Goal: Task Accomplishment & Management: Manage account settings

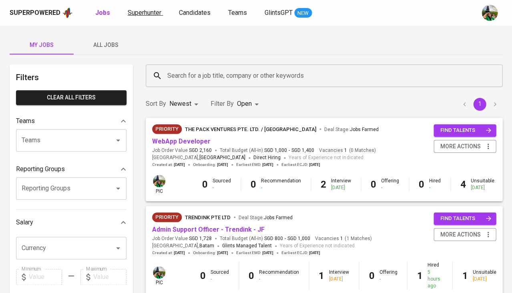
click at [145, 13] on span "Superhunter" at bounding box center [145, 13] width 34 height 8
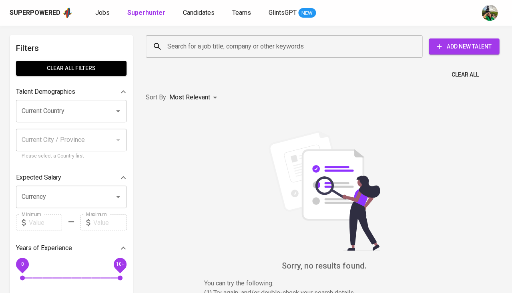
click at [230, 54] on div "Search for a job title, company or other keywords" at bounding box center [284, 46] width 277 height 22
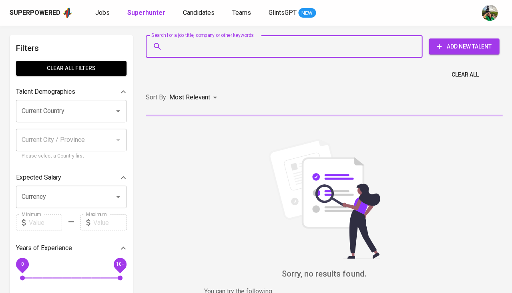
paste input "[EMAIL_ADDRESS][DOMAIN_NAME]"
type input "[EMAIL_ADDRESS][DOMAIN_NAME]"
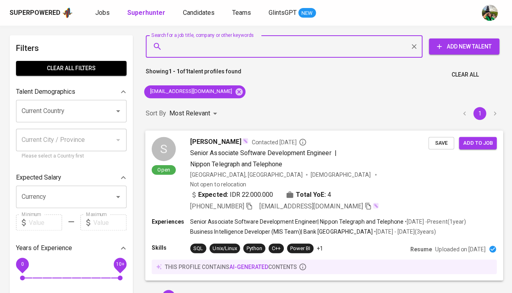
click at [441, 144] on span "Save" at bounding box center [442, 142] width 18 height 9
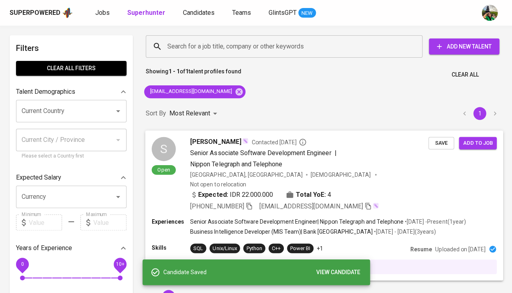
click at [199, 140] on span "Samuel" at bounding box center [215, 142] width 51 height 10
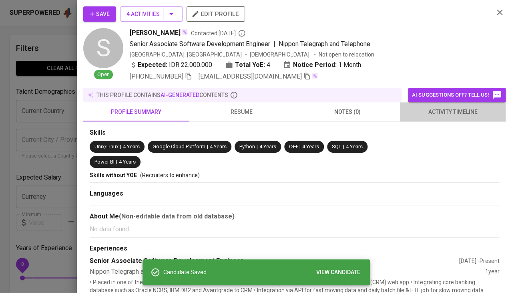
click at [467, 112] on span "activity timeline" at bounding box center [453, 112] width 96 height 10
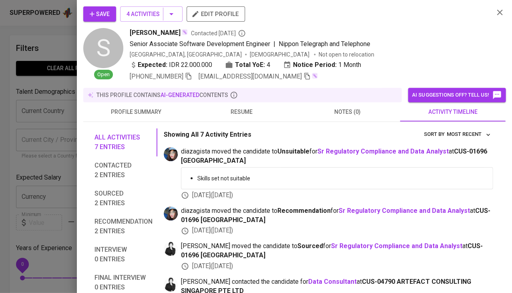
click at [50, 163] on div at bounding box center [256, 146] width 512 height 293
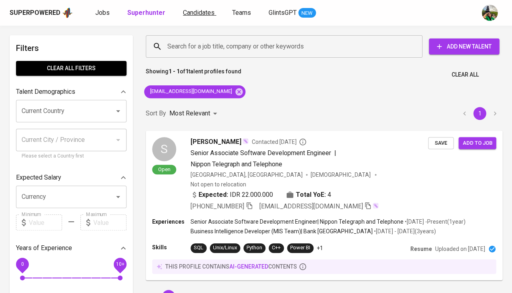
click at [197, 15] on span "Candidates" at bounding box center [199, 13] width 32 height 8
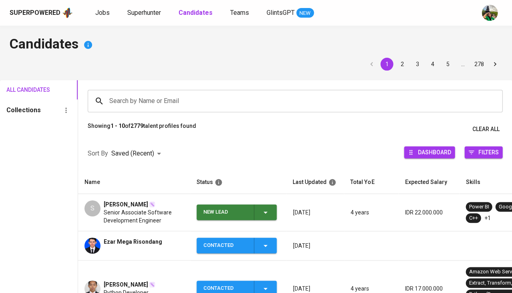
click at [268, 207] on icon "button" at bounding box center [266, 212] width 10 height 10
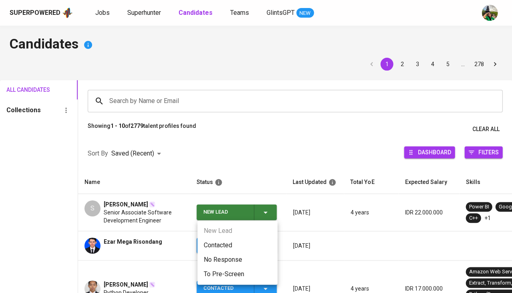
click at [218, 246] on li "Contacted" at bounding box center [237, 245] width 80 height 14
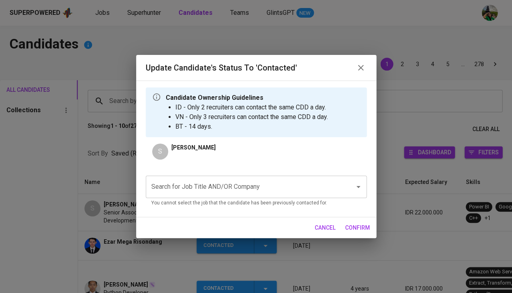
click at [213, 184] on input "Search for Job Title AND/OR Company" at bounding box center [244, 186] width 191 height 15
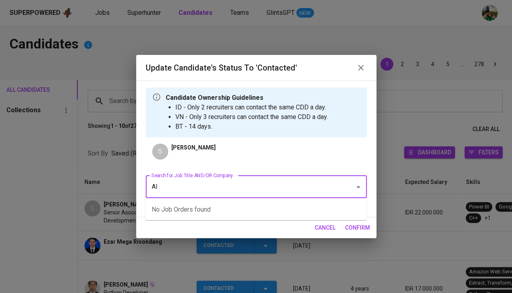
type input "AIA"
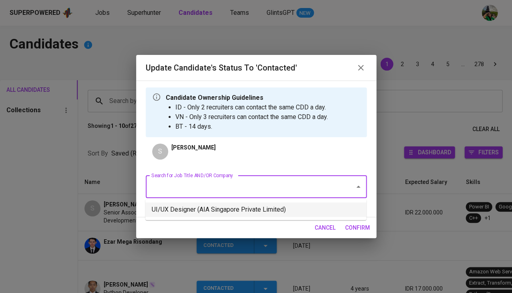
click at [219, 211] on li "UI/UX Designer (AIA Singapore Private Limited)" at bounding box center [255, 209] width 221 height 14
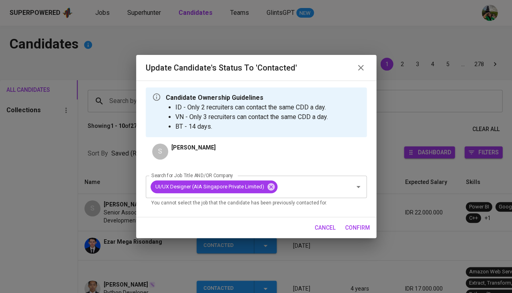
click at [352, 225] on span "confirm" at bounding box center [357, 228] width 25 height 10
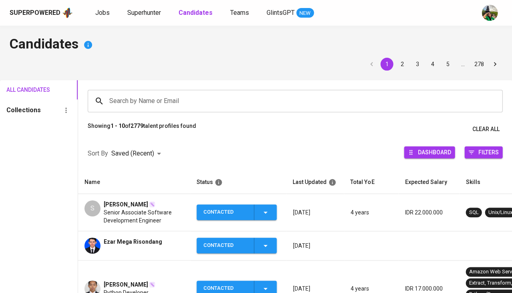
click at [121, 203] on span "Samuel" at bounding box center [126, 204] width 44 height 8
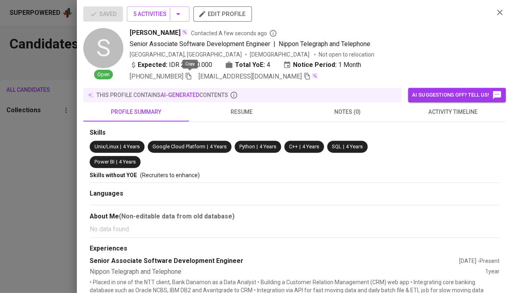
click at [190, 72] on icon "button" at bounding box center [188, 75] width 7 height 7
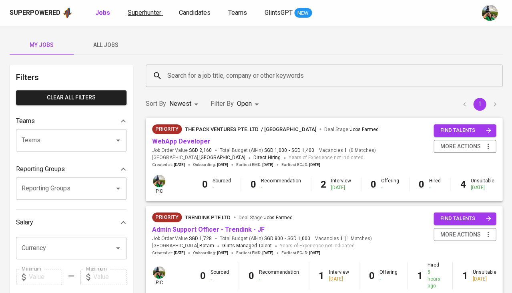
click at [140, 16] on link "Superhunter" at bounding box center [145, 13] width 35 height 10
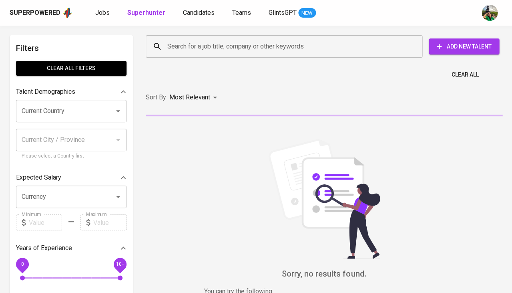
click at [194, 50] on input "Search for a job title, company or other keywords" at bounding box center [286, 46] width 242 height 15
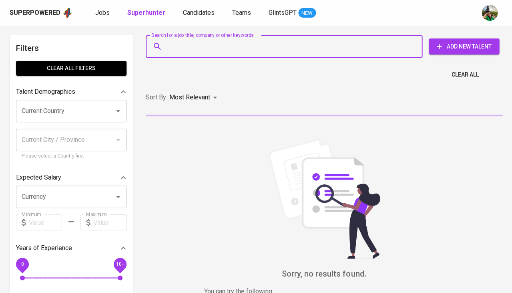
paste input "ica.kulz182@gmail.com"
type input "ica.kulz182@gmail.com"
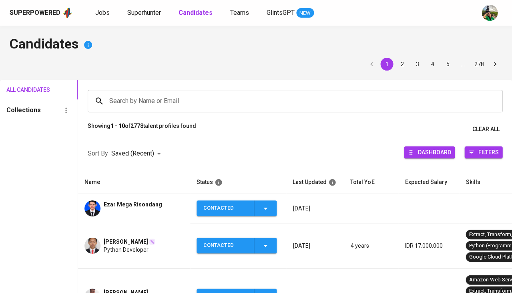
click at [93, 203] on img at bounding box center [93, 208] width 16 height 16
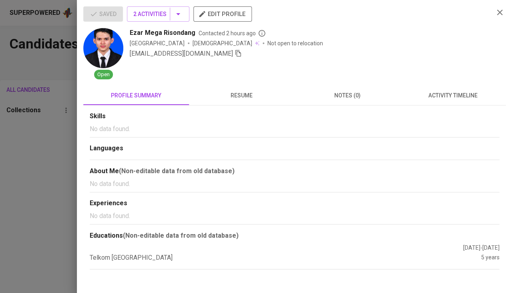
click at [203, 60] on div "Ezar Mega Risondang Contacted 2 hours ago [GEOGRAPHIC_DATA] [DEMOGRAPHIC_DATA] …" at bounding box center [309, 53] width 358 height 51
click at [235, 55] on icon "button" at bounding box center [238, 53] width 7 height 7
click at [38, 209] on div at bounding box center [256, 146] width 512 height 293
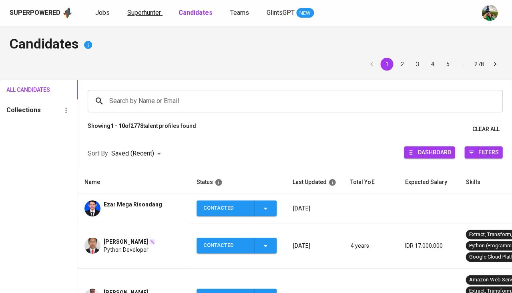
click at [129, 16] on link "Superhunter" at bounding box center [144, 13] width 35 height 10
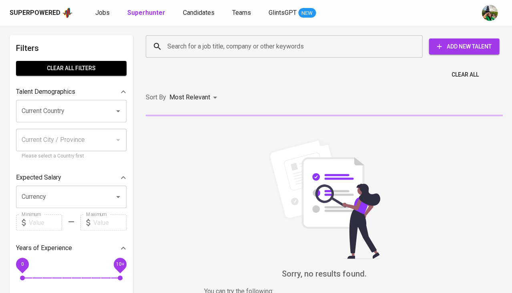
click at [171, 55] on div "Search for a job title, company or other keywords" at bounding box center [284, 46] width 277 height 22
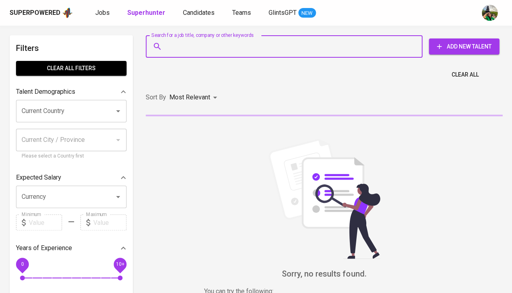
paste input "yugobprastyo@gmail.com"
type input "yugobprastyo@gmail.com"
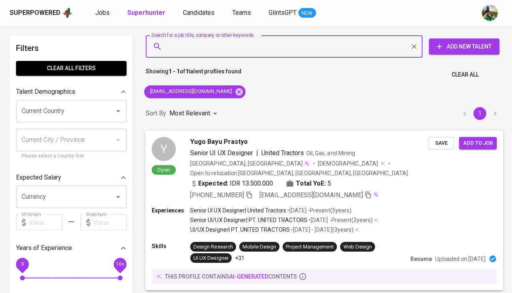
click at [438, 144] on span "Save" at bounding box center [442, 142] width 18 height 9
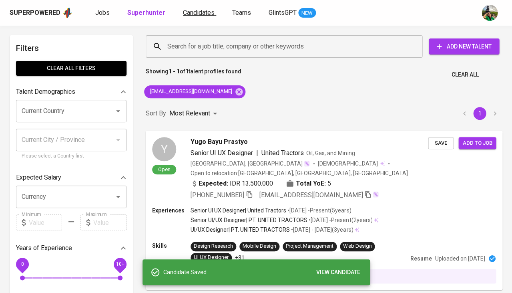
click at [211, 12] on link "Candidates" at bounding box center [199, 13] width 33 height 10
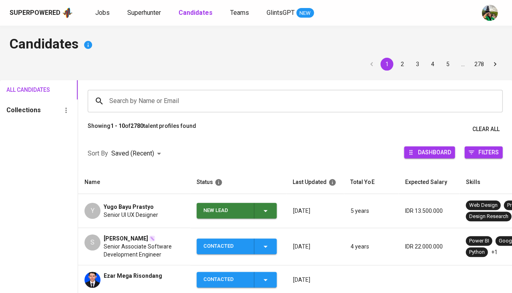
click at [137, 203] on span "Yugo Bayu Prastyo" at bounding box center [129, 207] width 50 height 8
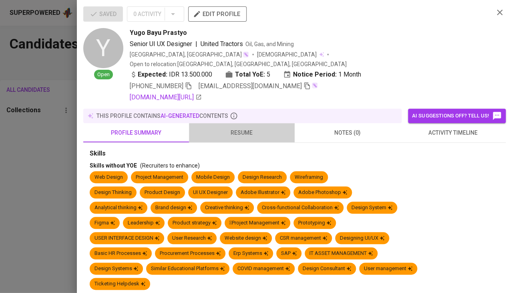
click at [234, 128] on span "resume" at bounding box center [242, 133] width 96 height 10
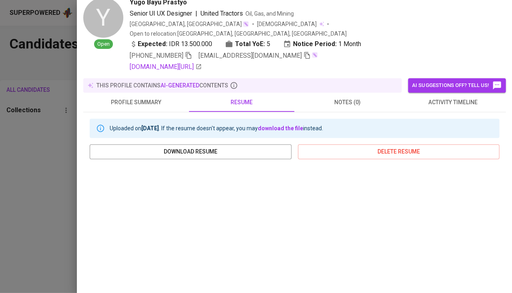
scroll to position [87, 0]
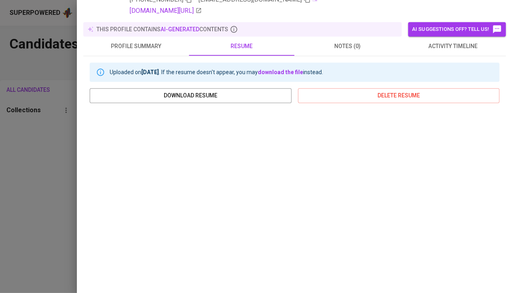
click at [43, 139] on div at bounding box center [256, 146] width 512 height 293
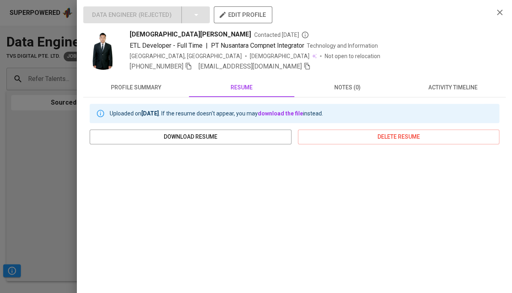
click at [18, 160] on div at bounding box center [256, 146] width 512 height 293
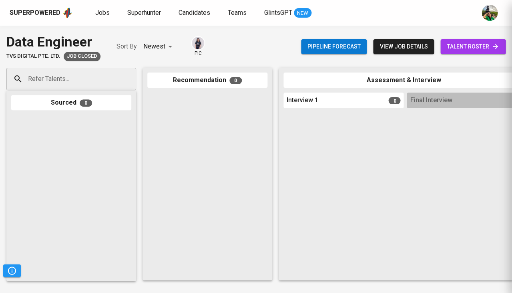
scroll to position [1598, 0]
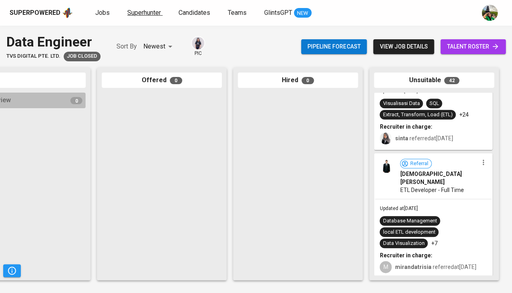
click at [139, 16] on link "Superhunter" at bounding box center [144, 13] width 35 height 10
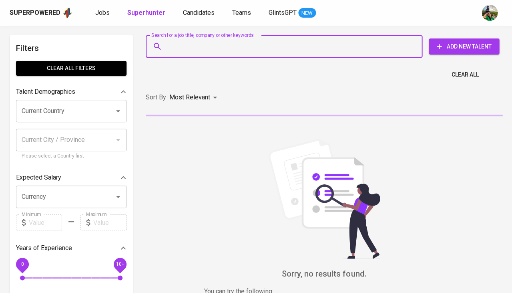
click at [210, 45] on input "Search for a job title, company or other keywords" at bounding box center [286, 46] width 242 height 15
click at [451, 48] on span "Add New Talent" at bounding box center [464, 47] width 58 height 10
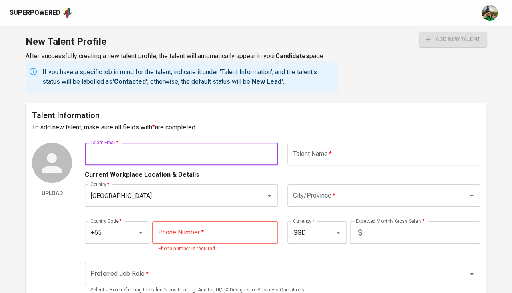
paste input "ica.kulz182@gmail.com"
type input "ica.kulz182@gmail.com"
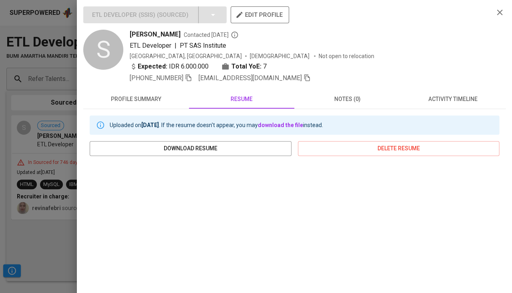
click at [149, 33] on span "Sari JUITA" at bounding box center [155, 35] width 51 height 10
copy span "Sari JUITA"
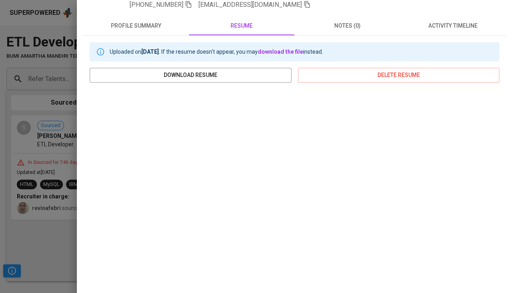
scroll to position [73, 0]
click at [57, 228] on div at bounding box center [256, 146] width 512 height 293
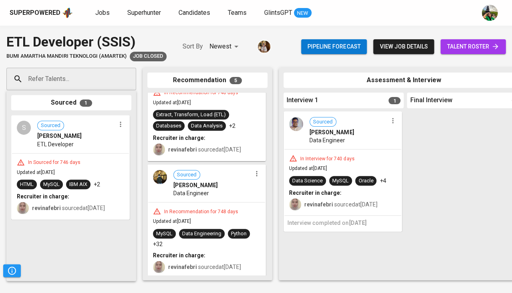
scroll to position [348, 0]
click at [204, 199] on div "Sourced Mauladi Arif Iqbal Data Engineer" at bounding box center [206, 183] width 117 height 37
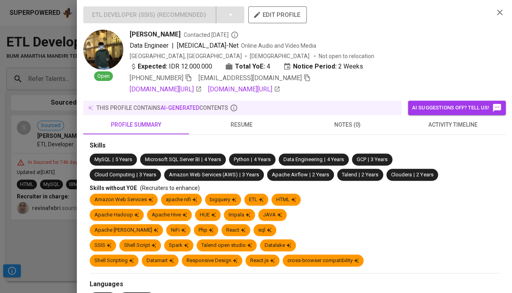
click at [231, 123] on span "resume" at bounding box center [242, 125] width 96 height 10
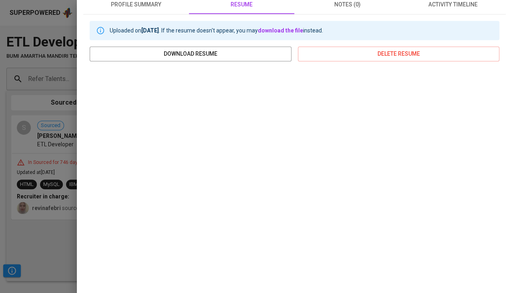
scroll to position [145, 0]
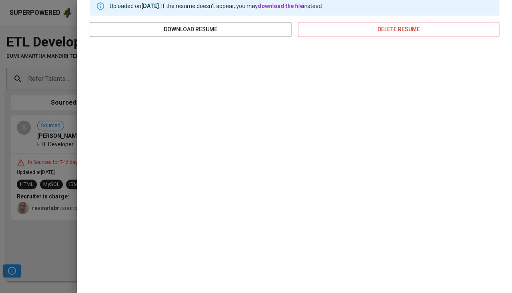
click at [57, 229] on div at bounding box center [256, 146] width 512 height 293
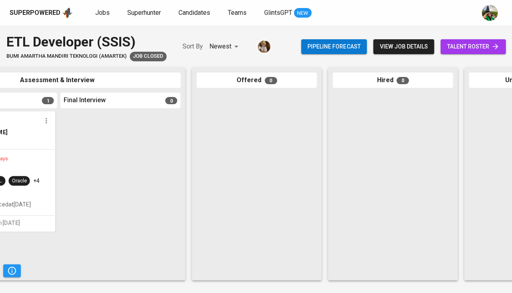
scroll to position [0, 374]
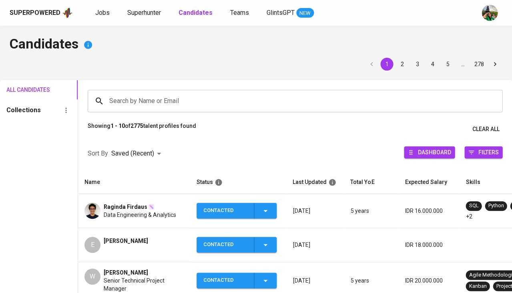
click at [139, 7] on div "Superpowered Jobs Superhunter Candidates Teams GlintsGPT NEW" at bounding box center [243, 13] width 467 height 12
click at [139, 15] on span "Superhunter" at bounding box center [144, 13] width 34 height 8
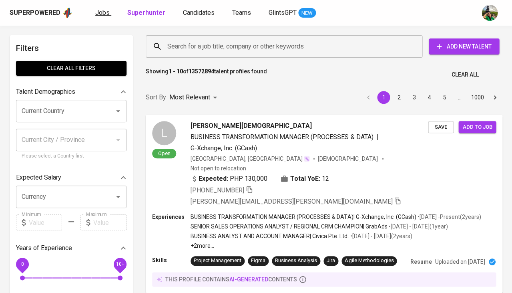
click at [103, 14] on span "Jobs" at bounding box center [102, 13] width 14 height 8
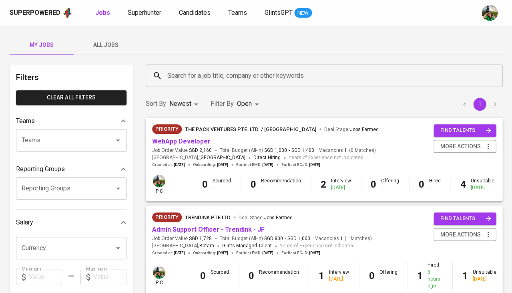
click at [113, 44] on span "All Jobs" at bounding box center [105, 45] width 54 height 10
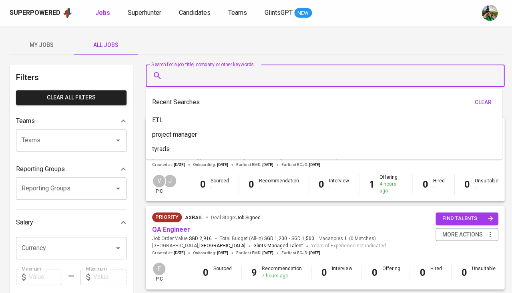
click at [192, 70] on input "Search for a job title, company or other keywords" at bounding box center [327, 75] width 324 height 15
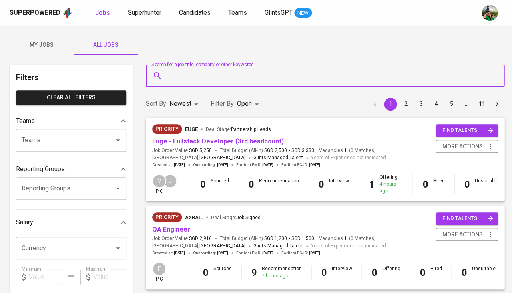
click at [192, 70] on input "Search for a job title, company or other keywords" at bounding box center [327, 75] width 324 height 15
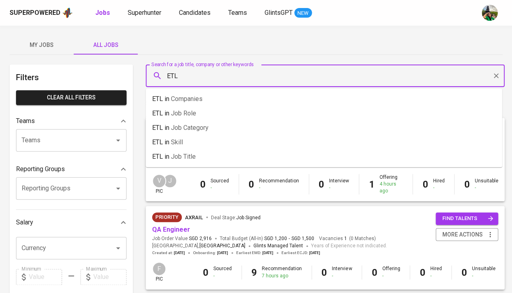
type input "ETL"
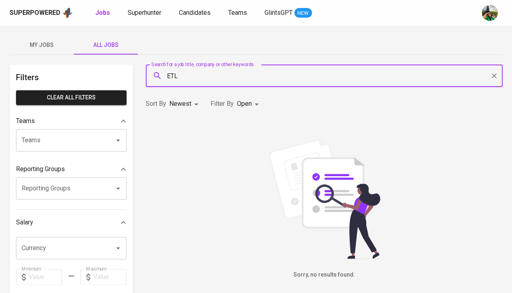
click at [252, 101] on body "Superpowered Jobs Superhunter Candidates Teams GlintsGPT NEW My Jobs All Jobs F…" at bounding box center [256, 273] width 512 height 547
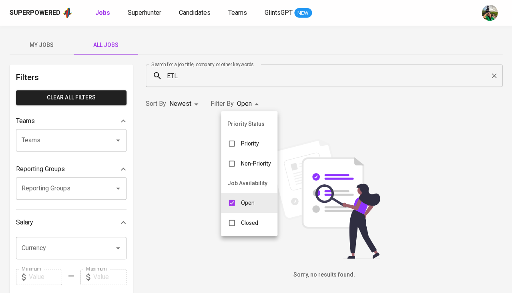
click at [258, 219] on div "Closed" at bounding box center [243, 222] width 44 height 15
type input "OPEN,CLOSE"
checkbox input "true"
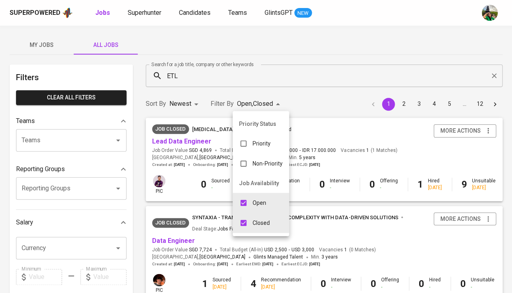
click at [259, 199] on p "Open" at bounding box center [260, 203] width 14 height 8
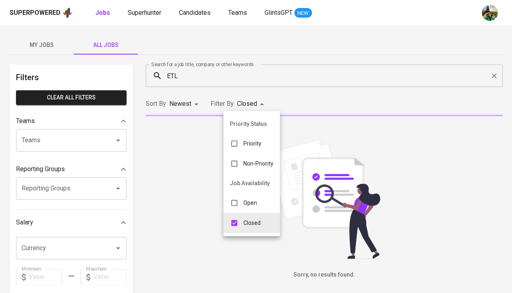
type input "CLOSE"
checkbox input "false"
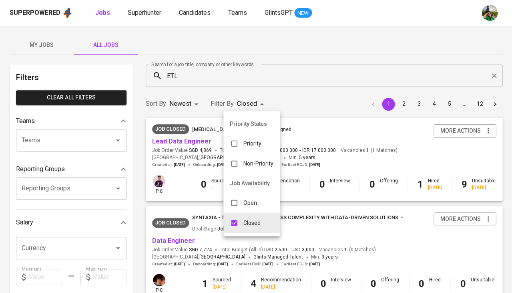
click at [299, 129] on div at bounding box center [256, 146] width 512 height 293
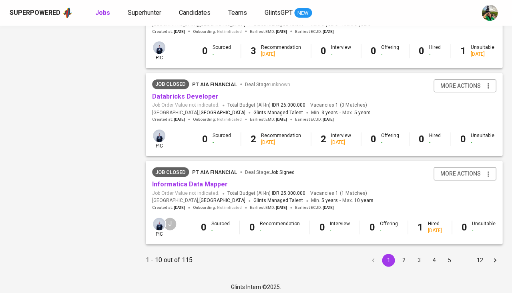
scroll to position [760, 0]
click at [477, 254] on button "12" at bounding box center [479, 260] width 13 height 13
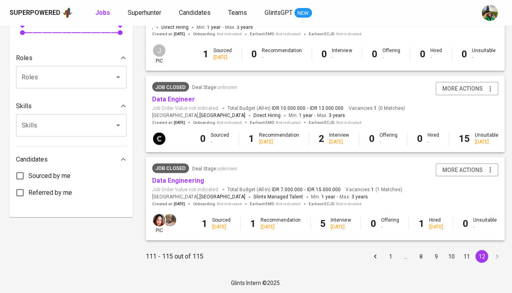
scroll to position [306, 0]
click at [150, 15] on span "Superhunter" at bounding box center [145, 13] width 34 height 8
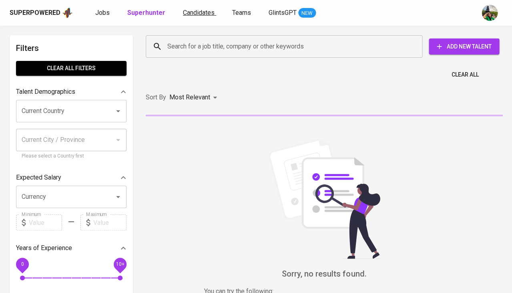
click at [205, 8] on link "Candidates" at bounding box center [199, 13] width 33 height 10
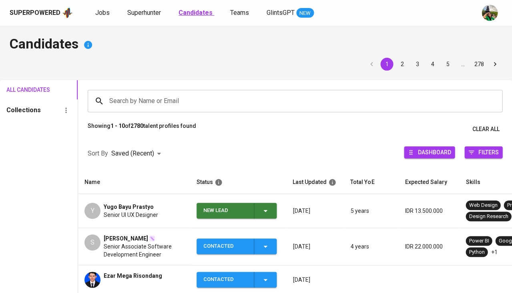
click at [201, 13] on b "Candidates" at bounding box center [196, 13] width 34 height 8
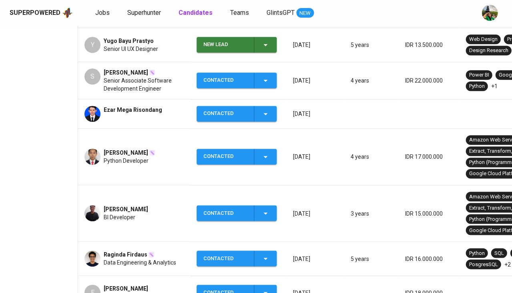
scroll to position [147, 0]
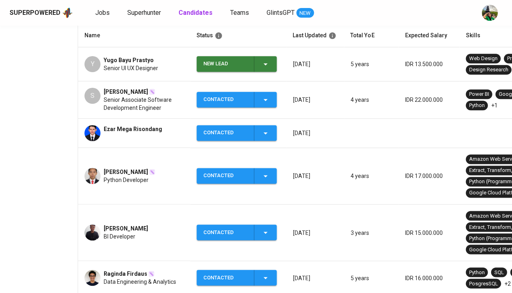
click at [131, 103] on span "Senior Associate Software Development Engineer" at bounding box center [144, 104] width 80 height 16
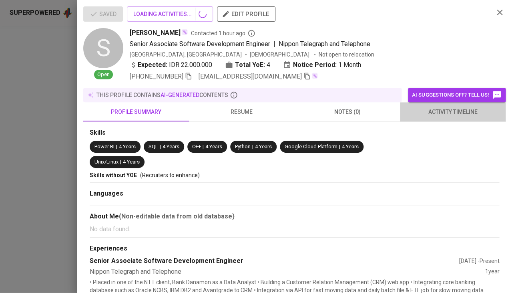
click at [453, 112] on span "activity timeline" at bounding box center [453, 112] width 96 height 10
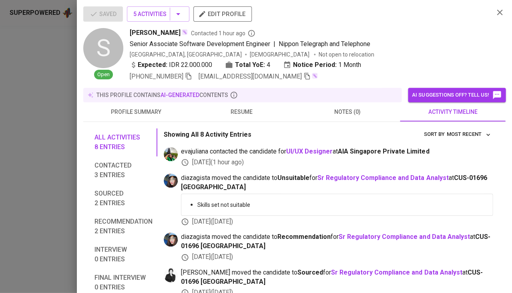
scroll to position [0, 0]
click at [237, 108] on span "resume" at bounding box center [242, 112] width 96 height 10
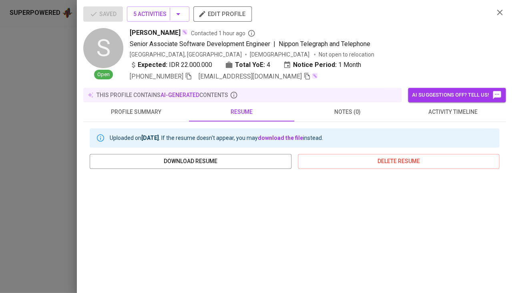
click at [36, 107] on div at bounding box center [256, 146] width 512 height 293
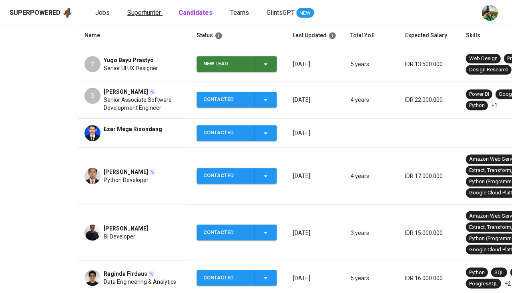
click at [137, 10] on span "Superhunter" at bounding box center [144, 13] width 34 height 8
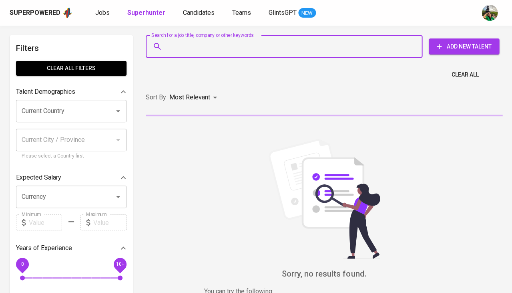
click at [177, 41] on input "Search for a job title, company or other keywords" at bounding box center [286, 46] width 242 height 15
paste input "indra.dewa189@gmail.com"
type input "indra.dewa189@gmail.com"
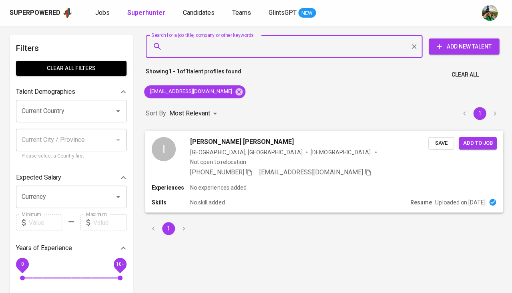
click at [441, 141] on span "Save" at bounding box center [442, 142] width 18 height 9
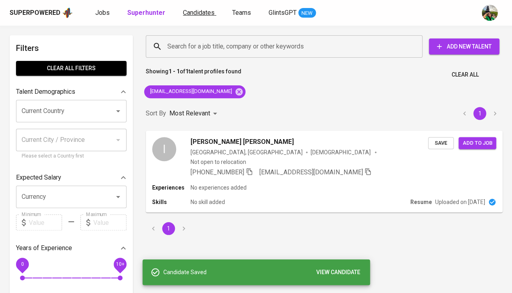
click at [197, 13] on span "Candidates" at bounding box center [199, 13] width 32 height 8
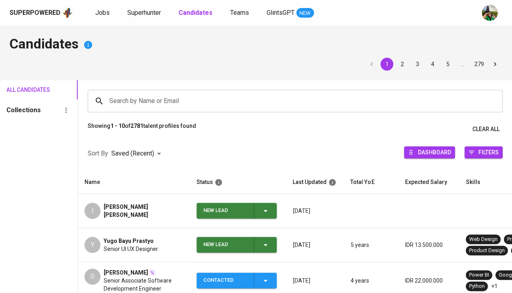
click at [265, 207] on icon "button" at bounding box center [266, 211] width 10 height 10
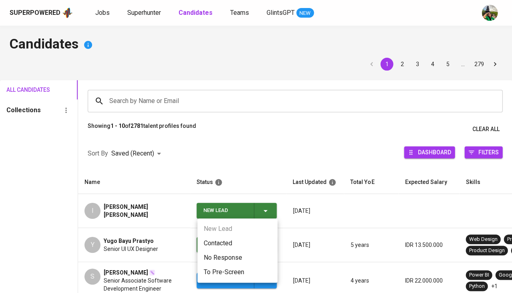
click at [235, 240] on li "Contacted" at bounding box center [237, 243] width 80 height 14
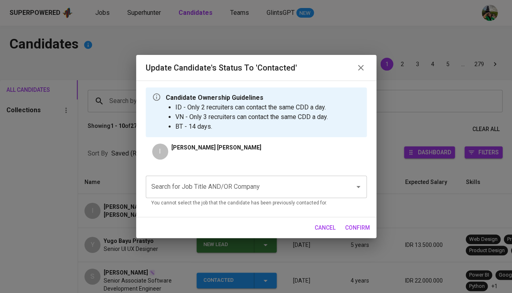
click at [215, 186] on input "Search for Job Title AND/OR Company" at bounding box center [244, 186] width 191 height 15
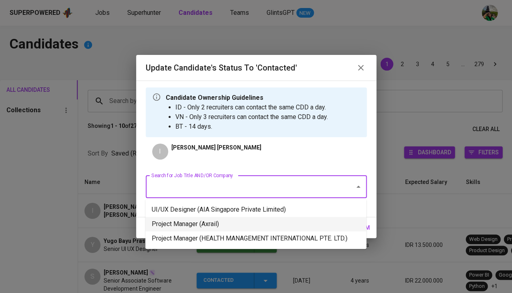
click at [197, 226] on li "Project Manager (Axrail)" at bounding box center [255, 224] width 221 height 14
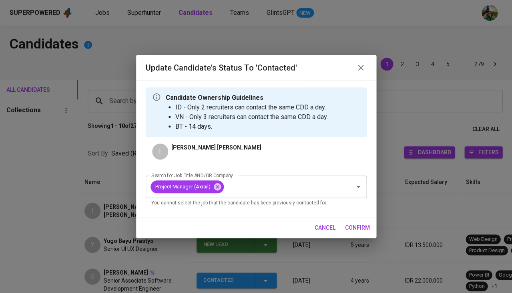
click at [358, 225] on span "confirm" at bounding box center [357, 228] width 25 height 10
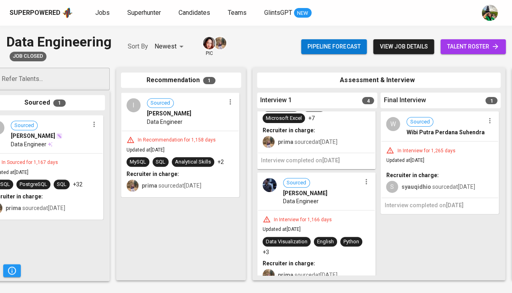
scroll to position [77, 0]
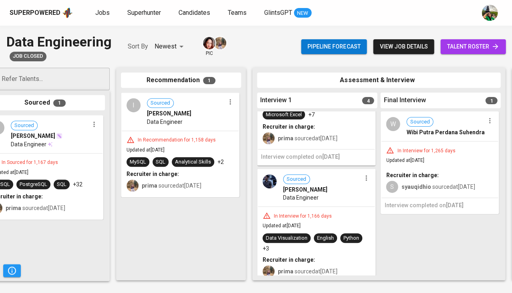
click at [330, 206] on hr at bounding box center [316, 206] width 117 height 0
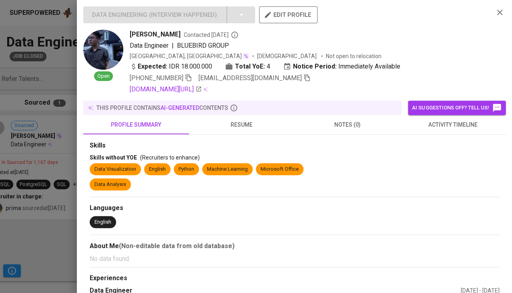
click at [239, 125] on span "resume" at bounding box center [242, 125] width 96 height 10
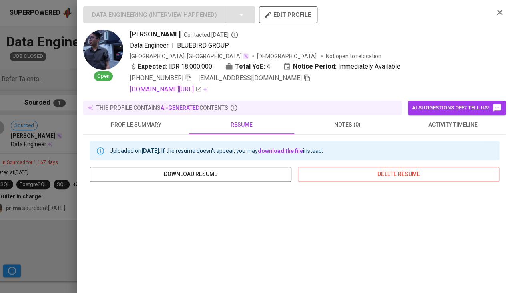
scroll to position [0, 0]
click at [464, 126] on span "activity timeline" at bounding box center [453, 125] width 96 height 10
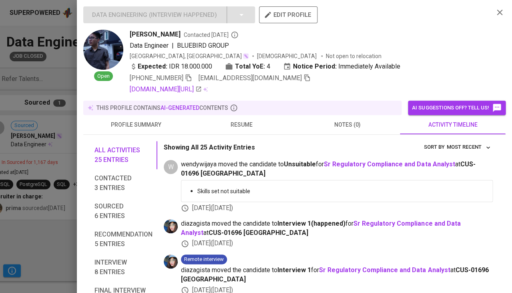
click at [191, 77] on icon "button" at bounding box center [188, 77] width 7 height 7
click at [192, 79] on icon "button" at bounding box center [188, 77] width 7 height 7
